Goal: Task Accomplishment & Management: Manage account settings

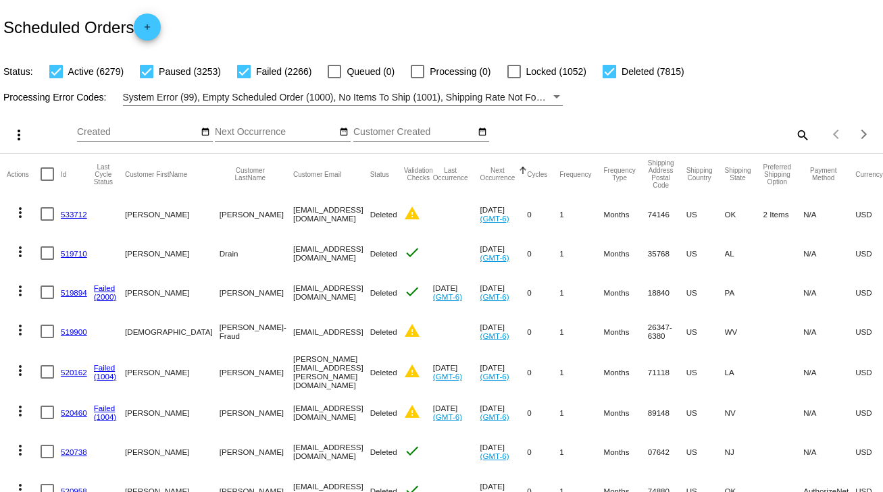
click at [794, 135] on mat-icon "search" at bounding box center [802, 134] width 16 height 21
click at [791, 135] on input "Search" at bounding box center [700, 132] width 220 height 11
paste input "[EMAIL_ADDRESS][DOMAIN_NAME]"
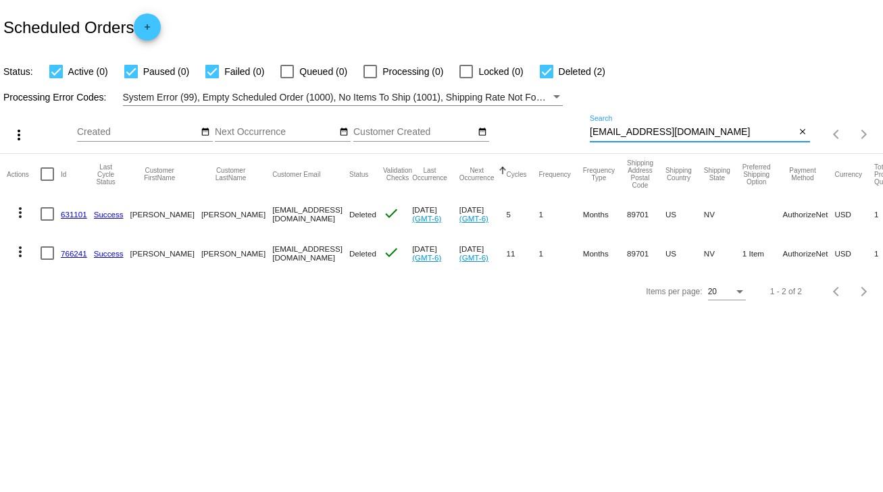
type input "[EMAIL_ADDRESS][DOMAIN_NAME]"
click at [82, 253] on link "766241" at bounding box center [74, 253] width 26 height 9
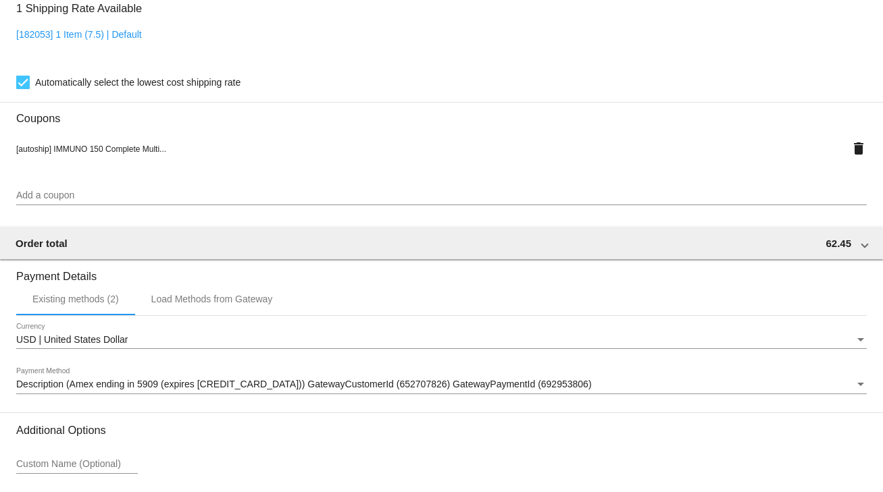
scroll to position [1196, 0]
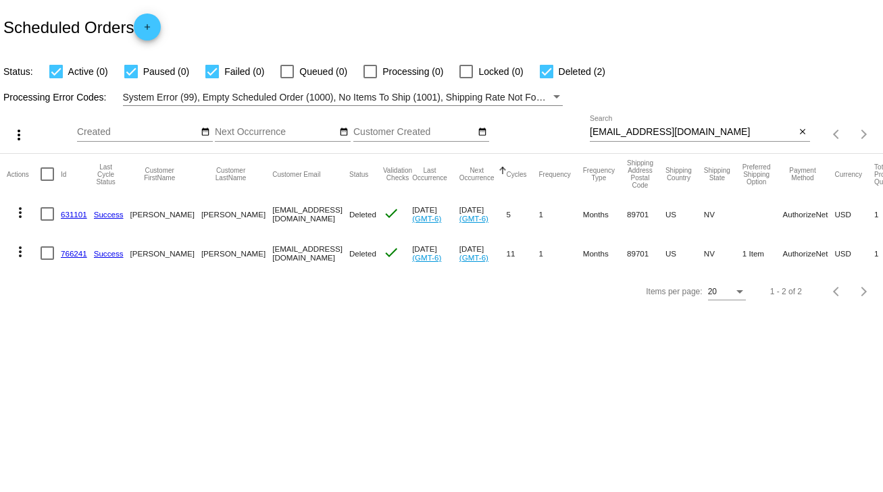
click at [76, 253] on link "766241" at bounding box center [74, 253] width 26 height 9
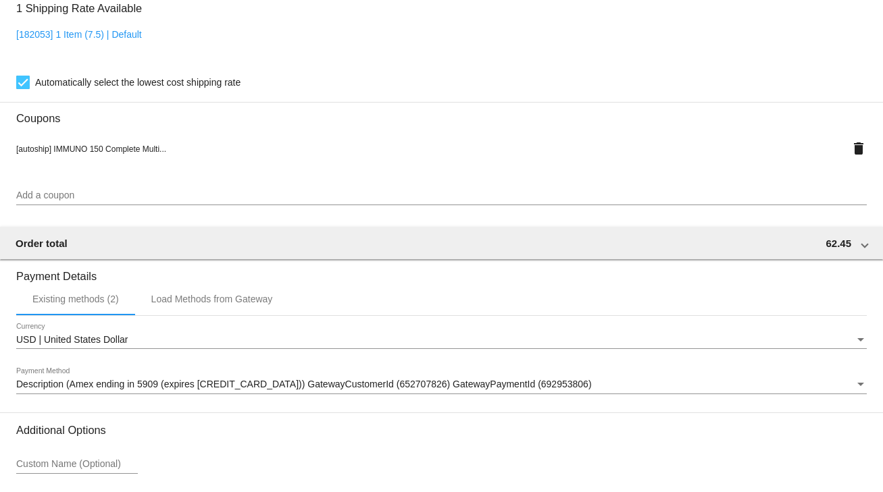
scroll to position [1196, 0]
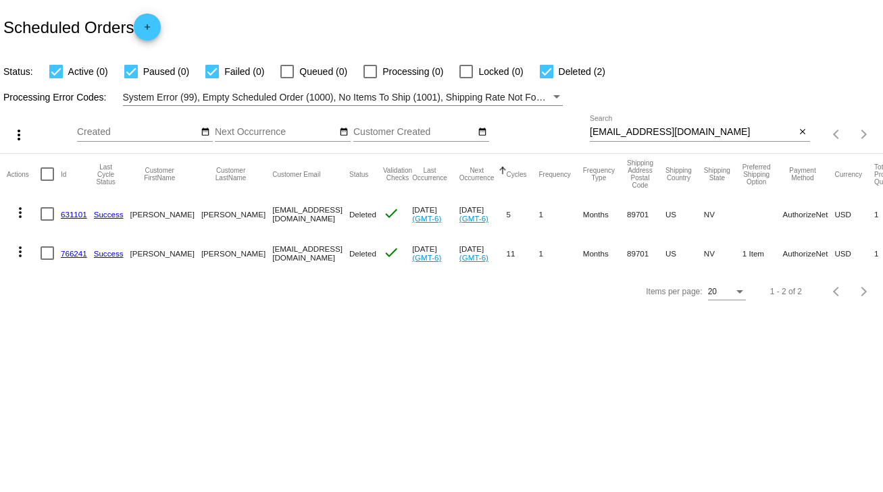
click at [74, 252] on link "766241" at bounding box center [74, 253] width 26 height 9
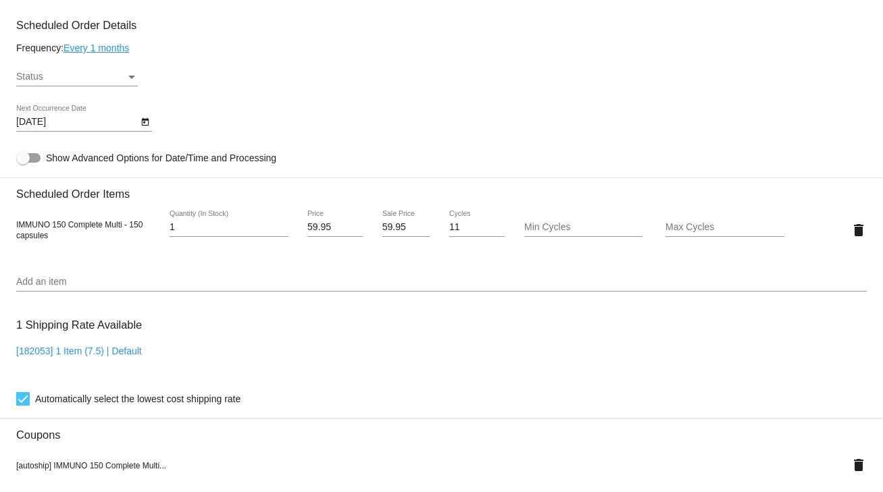
scroll to position [710, 0]
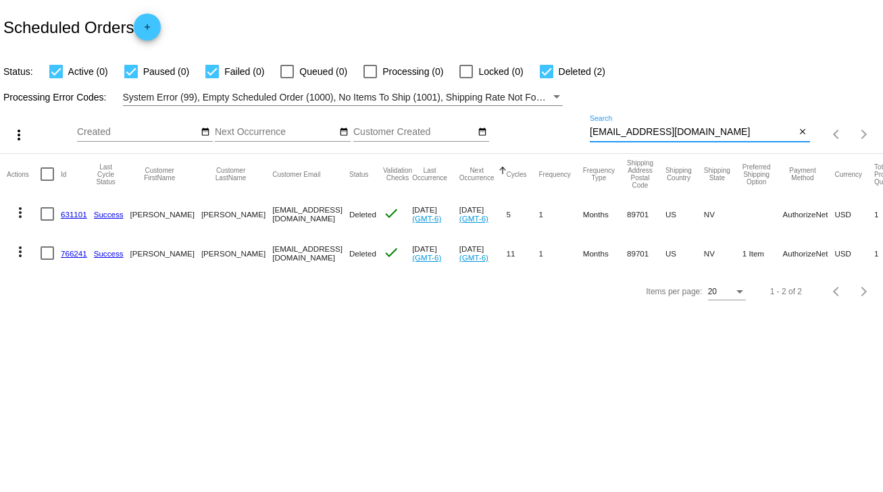
drag, startPoint x: 713, startPoint y: 135, endPoint x: 572, endPoint y: 135, distance: 141.1
click at [572, 135] on div "more_vert Oct Jan Feb Mar [DATE]" at bounding box center [441, 130] width 883 height 48
paste input "852559"
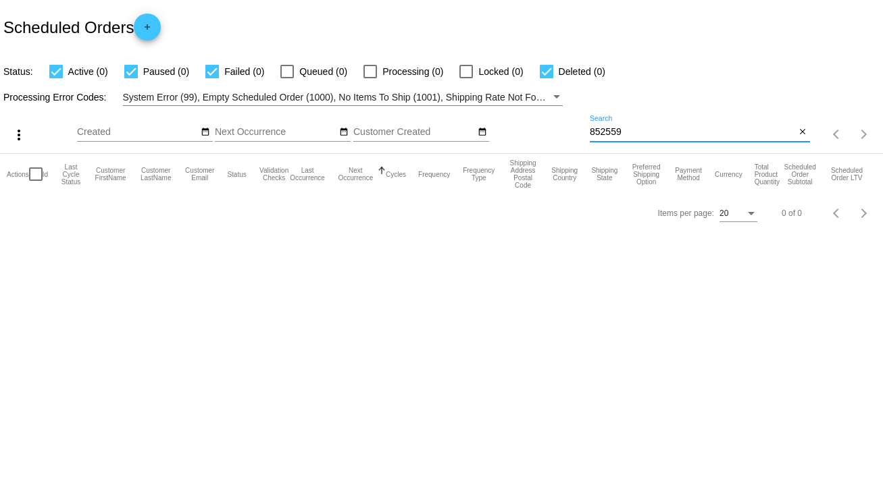
type input "852559"
drag, startPoint x: 800, startPoint y: 127, endPoint x: 665, endPoint y: 127, distance: 134.4
click at [800, 128] on mat-icon "close" at bounding box center [802, 132] width 9 height 11
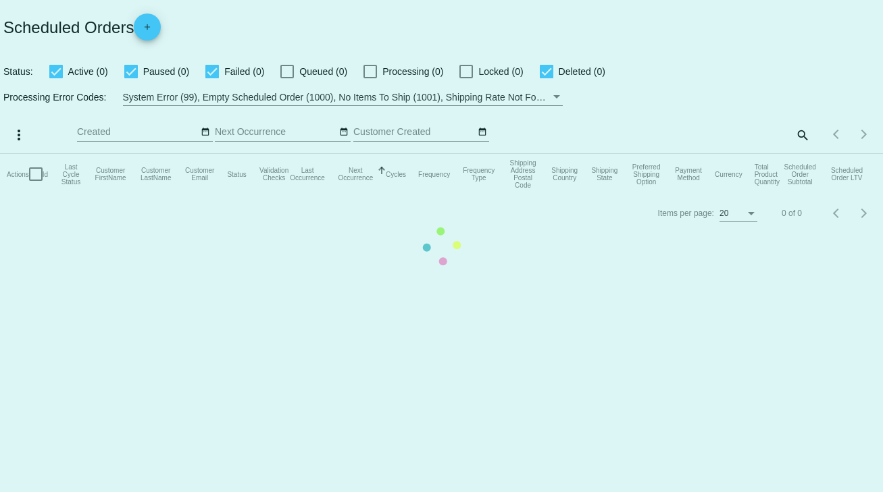
click at [220, 154] on mat-table "Actions Id Last Cycle Status Customer FirstName Customer LastName Customer Emai…" at bounding box center [441, 174] width 883 height 41
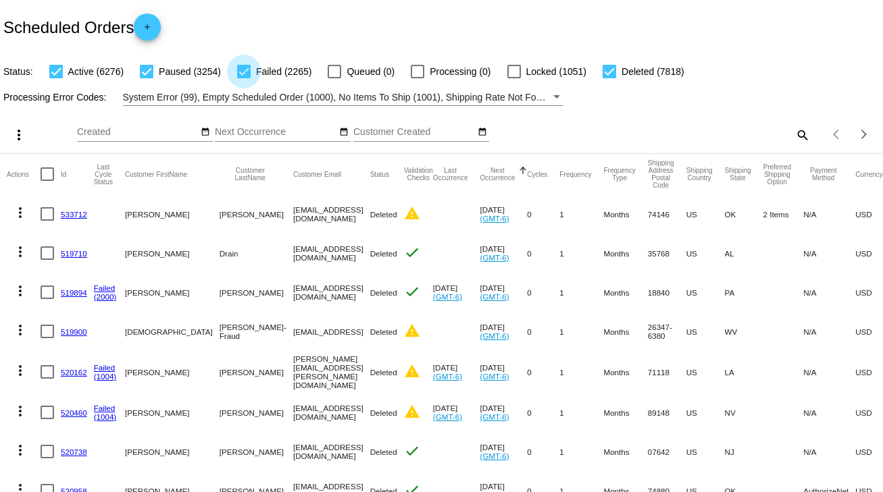
click at [250, 73] on div at bounding box center [244, 72] width 14 height 14
click at [244, 78] on input "Failed (2265)" at bounding box center [243, 78] width 1 height 1
checkbox input "false"
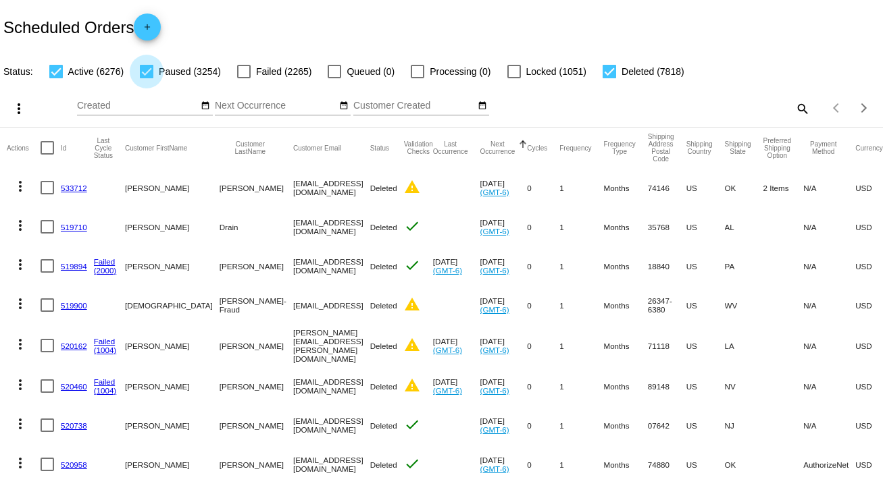
click at [157, 75] on label "Paused (3254)" at bounding box center [180, 71] width 81 height 16
click at [147, 78] on input "Paused (3254)" at bounding box center [146, 78] width 1 height 1
checkbox input "false"
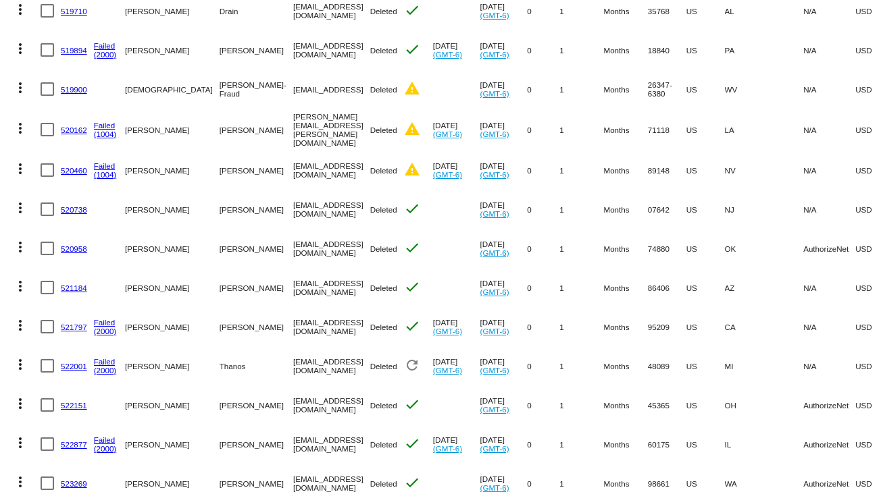
scroll to position [432, 0]
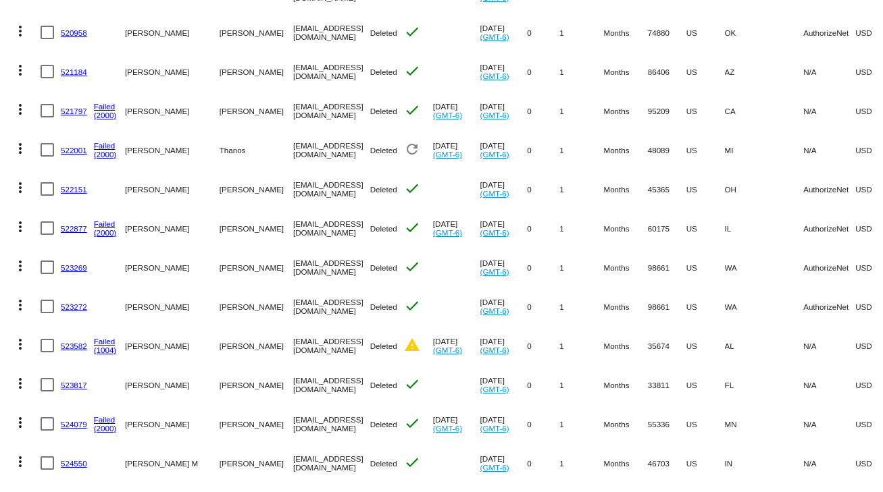
drag, startPoint x: 210, startPoint y: 266, endPoint x: 319, endPoint y: 269, distance: 108.8
click at [319, 269] on mat-row "more_vert 523269 Steven Liddle stevenliddle@centurylink.net Deleted check Jun 2…" at bounding box center [508, 267] width 1002 height 39
copy mat-row "[EMAIL_ADDRESS][DOMAIN_NAME]"
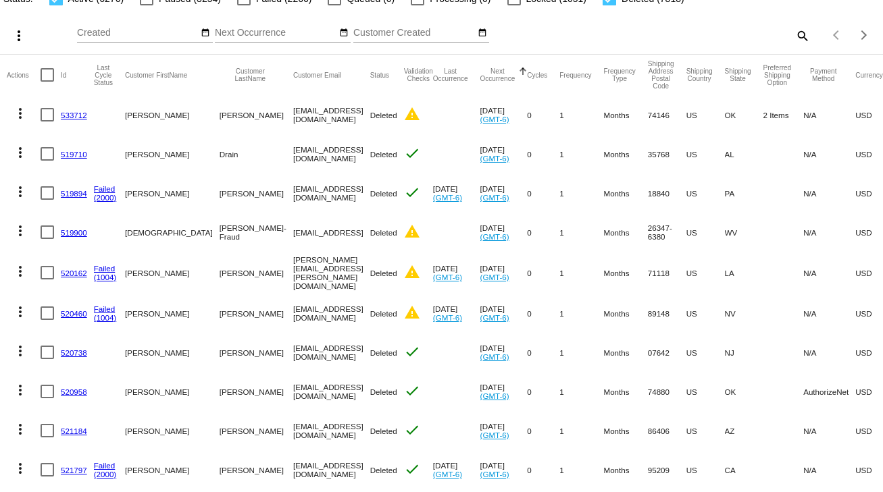
scroll to position [0, 0]
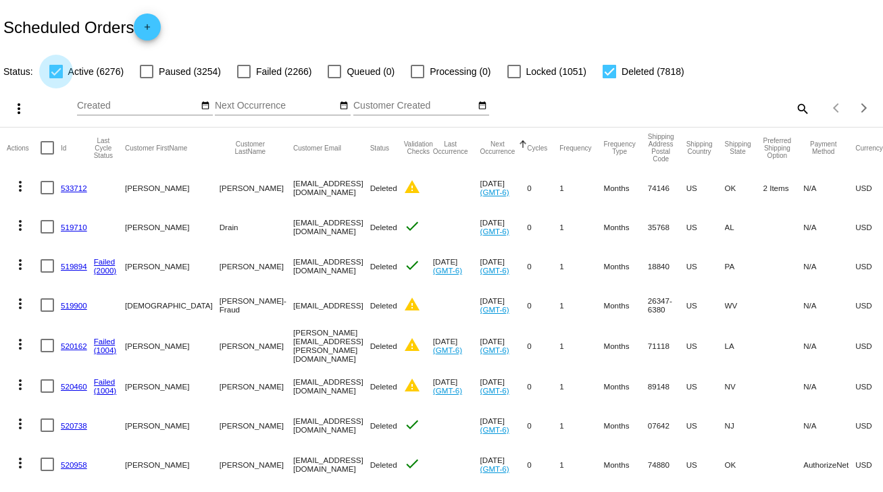
click at [59, 75] on div at bounding box center [56, 72] width 14 height 14
click at [56, 78] on input "Active (6276)" at bounding box center [55, 78] width 1 height 1
checkbox input "false"
click at [479, 110] on mat-icon "date_range" at bounding box center [481, 106] width 9 height 11
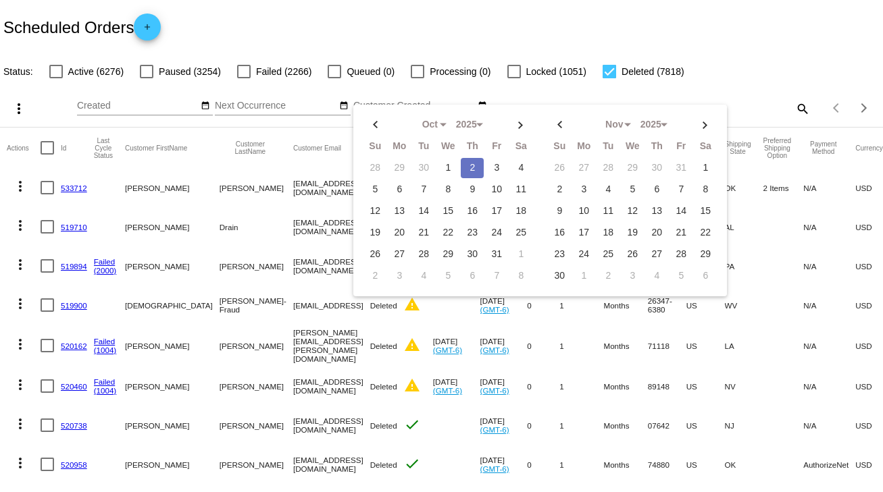
click at [701, 7] on div "Scheduled Orders add" at bounding box center [441, 27] width 883 height 54
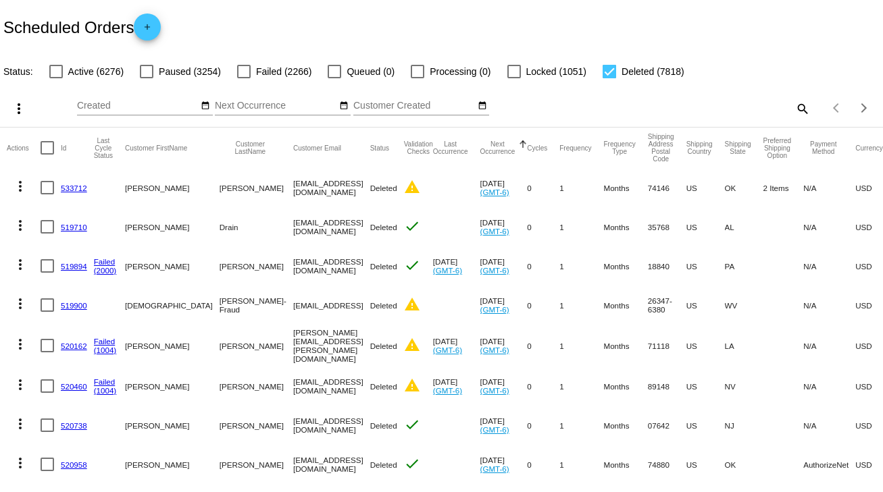
scroll to position [216, 0]
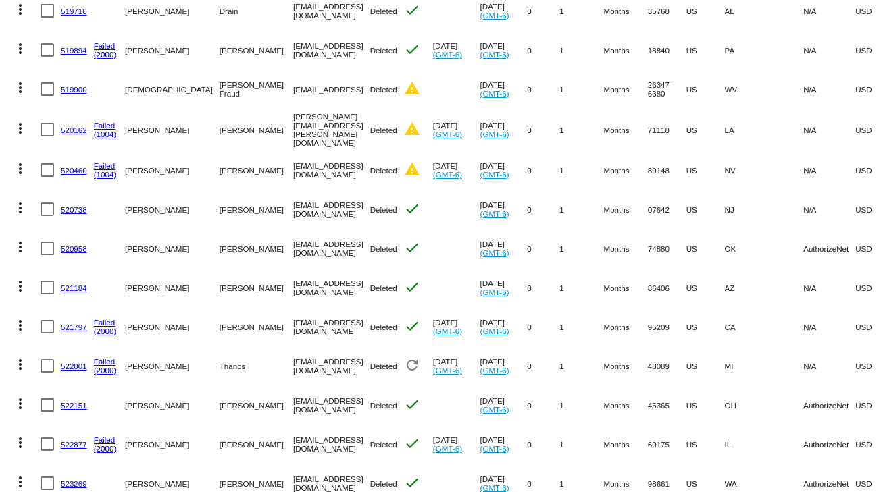
drag, startPoint x: 213, startPoint y: 326, endPoint x: 325, endPoint y: 323, distance: 111.5
click at [325, 323] on mat-row "more_vert 521797 Failed (2000) Steve McKinley Boydkimberly66@gmail.com Deleted …" at bounding box center [508, 326] width 1002 height 39
copy mat-row "[EMAIL_ADDRESS][DOMAIN_NAME]"
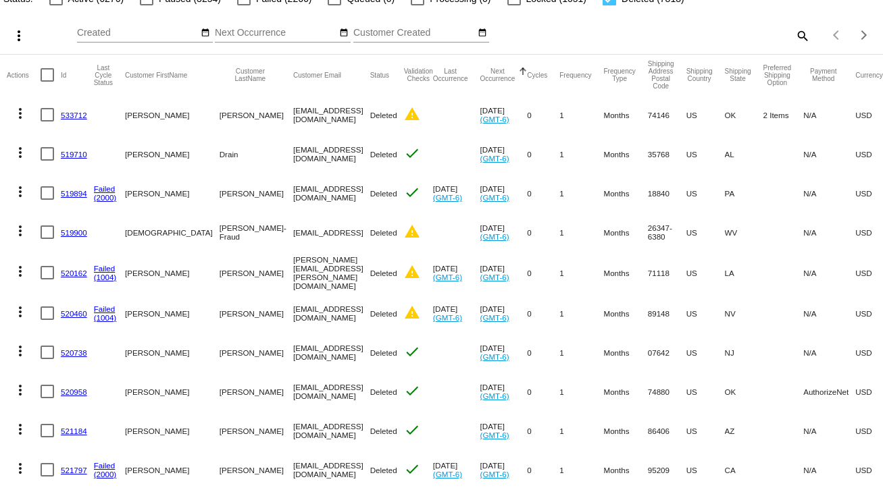
scroll to position [0, 0]
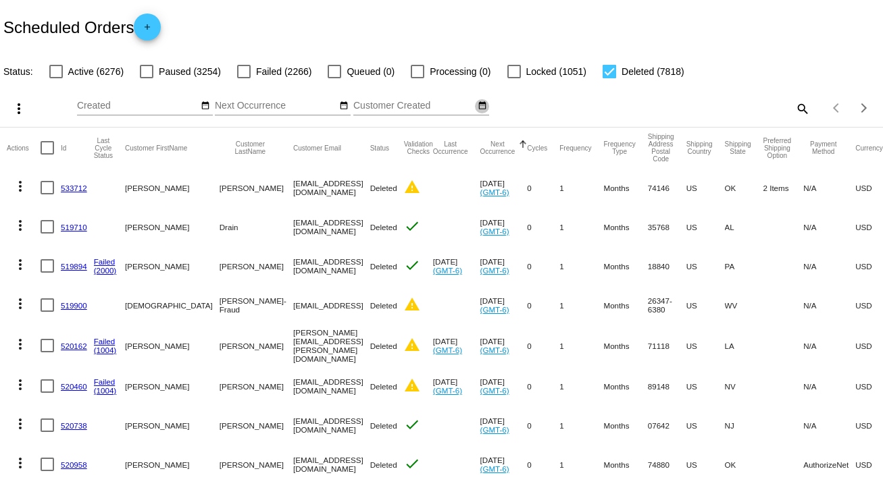
click at [481, 103] on mat-icon "date_range" at bounding box center [481, 106] width 9 height 11
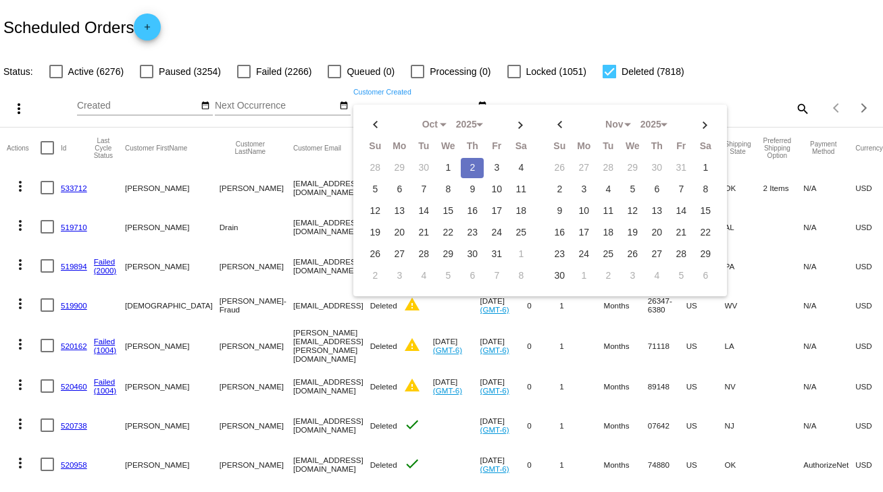
click at [474, 24] on div "Scheduled Orders add" at bounding box center [441, 27] width 883 height 54
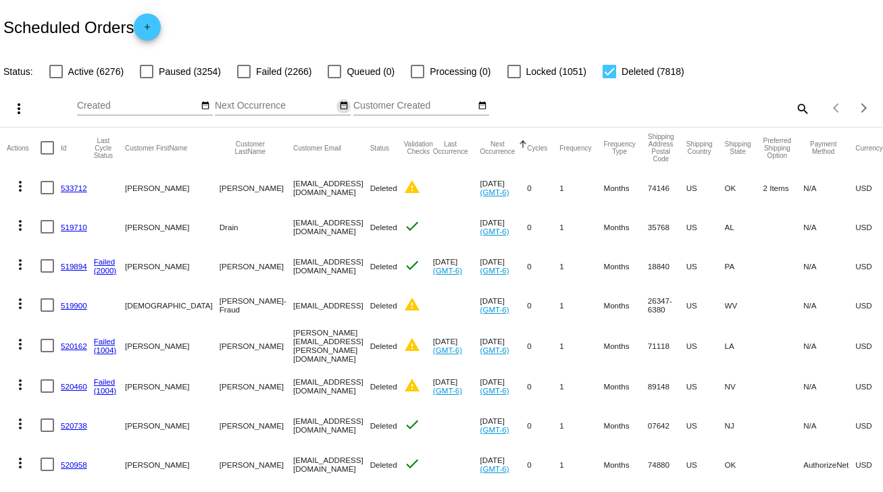
click at [339, 105] on mat-icon "date_range" at bounding box center [343, 106] width 9 height 11
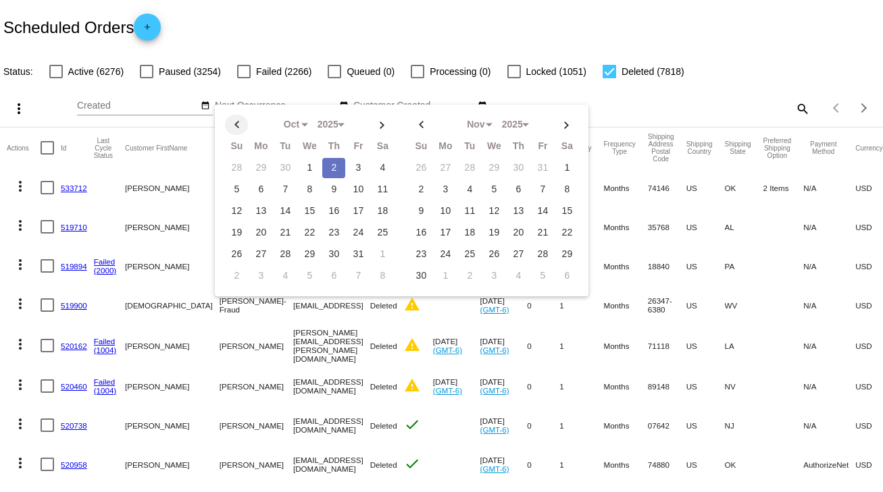
click at [239, 130] on th at bounding box center [236, 125] width 23 height 20
select select "8"
click at [301, 209] on td "17" at bounding box center [309, 211] width 23 height 20
type input "09/17/2025 - 09/17/2025"
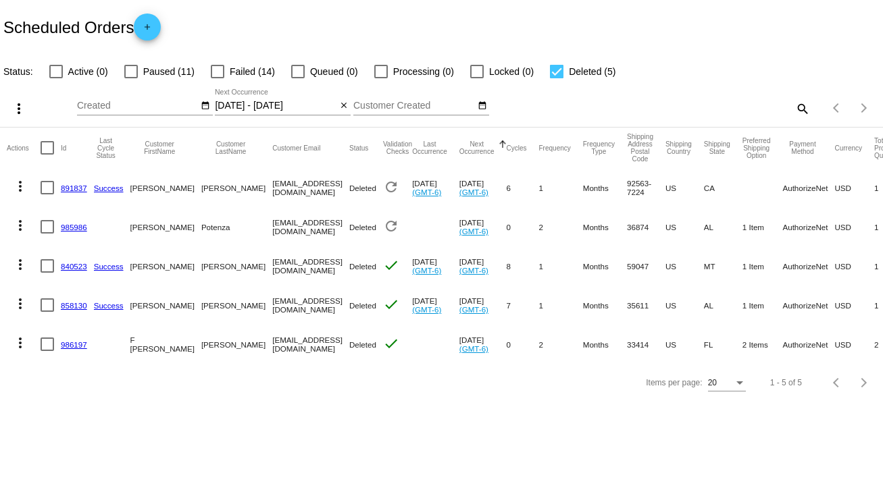
drag, startPoint x: 218, startPoint y: 263, endPoint x: 334, endPoint y: 262, distance: 115.5
click at [334, 262] on mat-cell "Charlton@bigbearcontracting.com" at bounding box center [310, 265] width 77 height 39
copy mat-cell "Charlton@bigbearcontracting.com"
click at [344, 108] on mat-icon "close" at bounding box center [343, 106] width 9 height 11
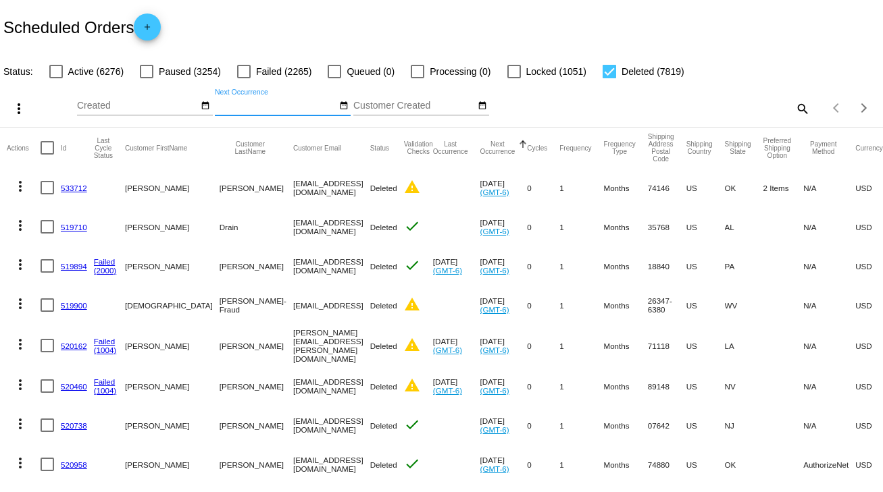
click at [52, 73] on div at bounding box center [56, 72] width 14 height 14
click at [55, 78] on input "Active (6276)" at bounding box center [55, 78] width 1 height 1
checkbox input "true"
click at [612, 76] on div at bounding box center [609, 72] width 14 height 14
click at [609, 78] on input "Deleted (7819)" at bounding box center [608, 78] width 1 height 1
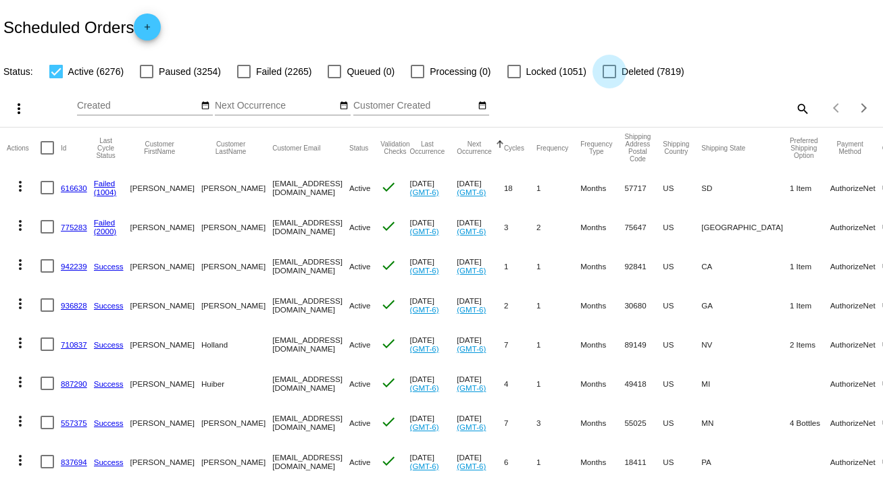
click at [611, 76] on div at bounding box center [609, 72] width 14 height 14
click at [609, 78] on input "Deleted (7819)" at bounding box center [608, 78] width 1 height 1
checkbox input "true"
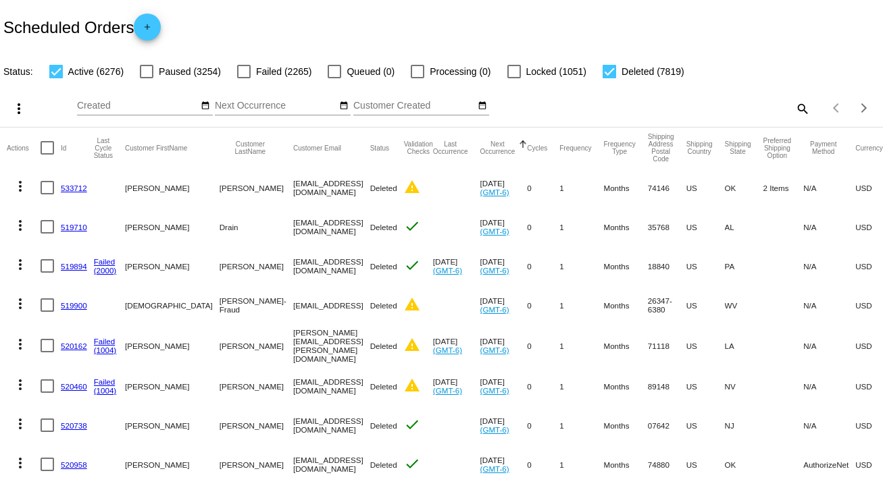
click at [794, 106] on mat-icon "search" at bounding box center [802, 108] width 16 height 21
click at [794, 106] on input "Search" at bounding box center [700, 106] width 220 height 11
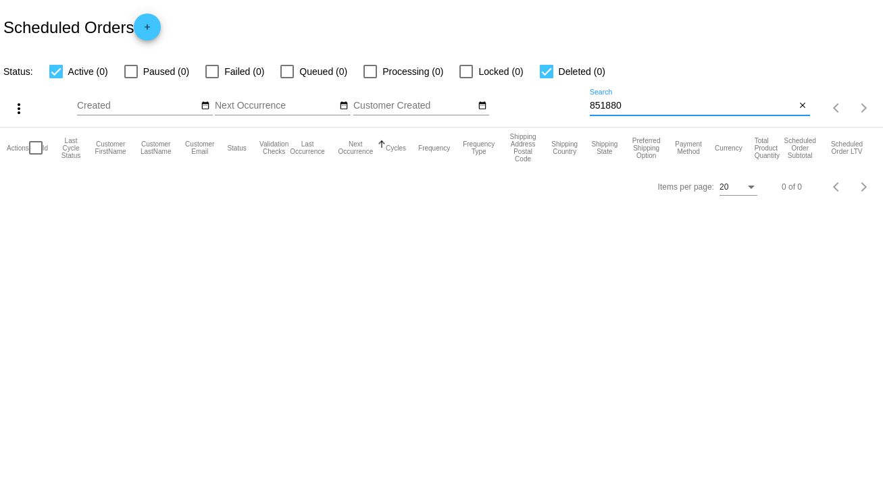
type input "851880"
drag, startPoint x: 629, startPoint y: 103, endPoint x: 586, endPoint y: 103, distance: 42.5
click at [586, 103] on div "more_vert Oct Jan Feb Mar Apr 1" at bounding box center [441, 104] width 883 height 48
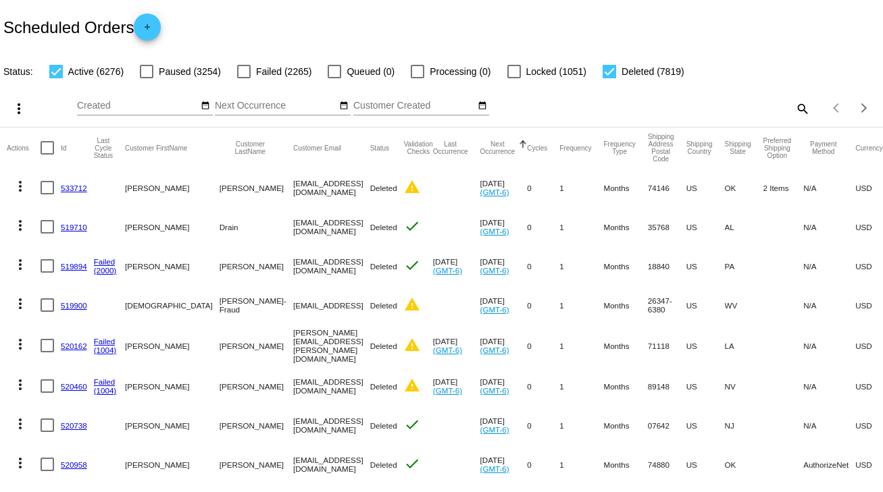
click at [794, 108] on mat-icon "search" at bounding box center [802, 108] width 16 height 21
click at [790, 108] on input "Search" at bounding box center [700, 106] width 220 height 11
paste input "[EMAIL_ADDRESS][DOMAIN_NAME]"
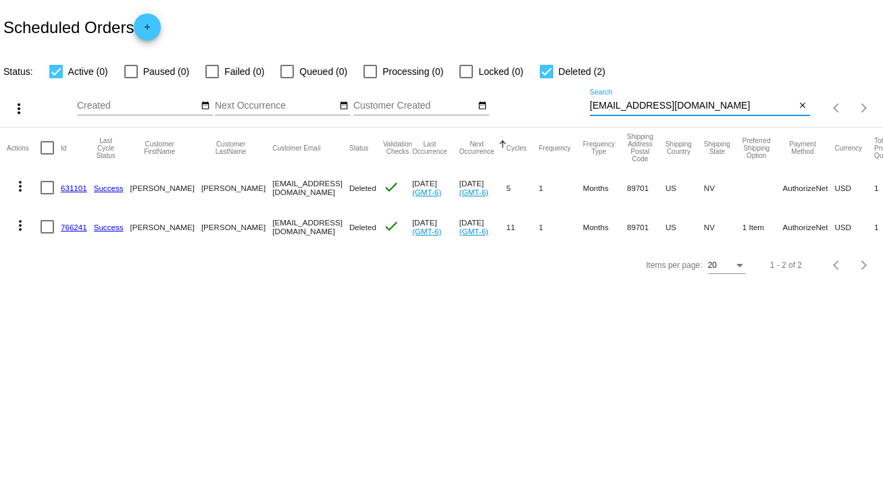
type input "[EMAIL_ADDRESS][DOMAIN_NAME]"
click at [80, 229] on link "766241" at bounding box center [74, 227] width 26 height 9
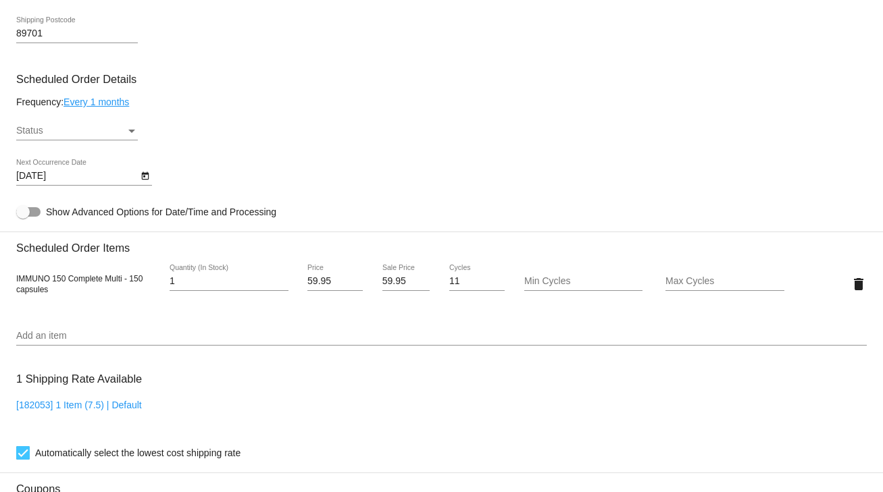
scroll to position [548, 0]
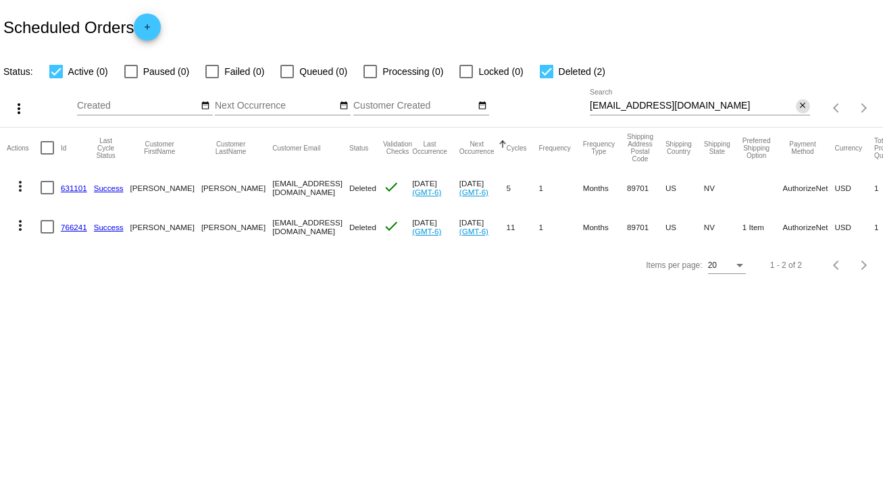
click at [805, 108] on mat-icon "close" at bounding box center [802, 106] width 9 height 11
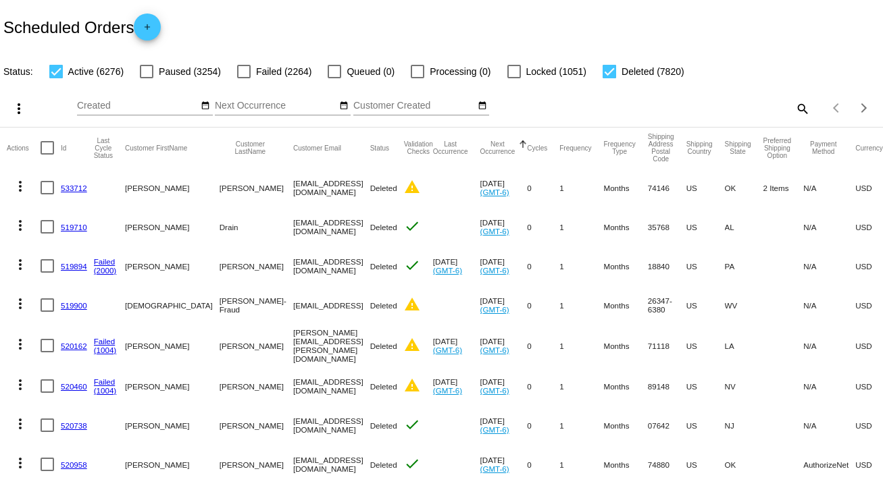
click at [796, 112] on mat-icon "search" at bounding box center [802, 108] width 16 height 21
click at [794, 106] on input "Search" at bounding box center [700, 106] width 220 height 11
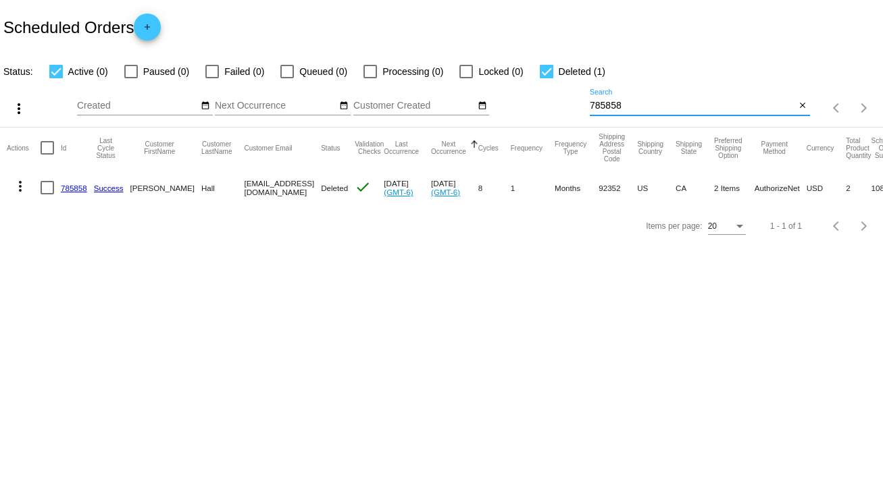
type input "785858"
drag, startPoint x: 211, startPoint y: 187, endPoint x: 288, endPoint y: 184, distance: 77.1
click at [288, 184] on mat-row "more_vert 785858 Success [PERSON_NAME] [EMAIL_ADDRESS][DOMAIN_NAME] Deleted che…" at bounding box center [483, 187] width 952 height 39
copy mat-row "[EMAIL_ADDRESS][DOMAIN_NAME]"
click at [70, 188] on link "785858" at bounding box center [74, 188] width 26 height 9
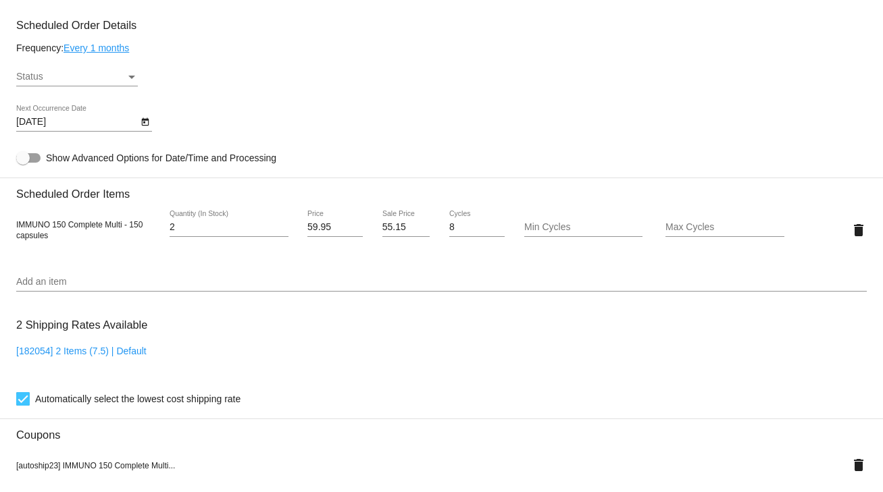
scroll to position [602, 0]
